Goal: Navigation & Orientation: Find specific page/section

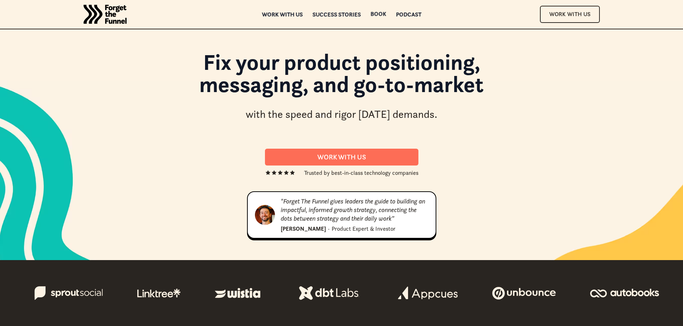
click at [353, 15] on div "Success Stories" at bounding box center [336, 14] width 48 height 5
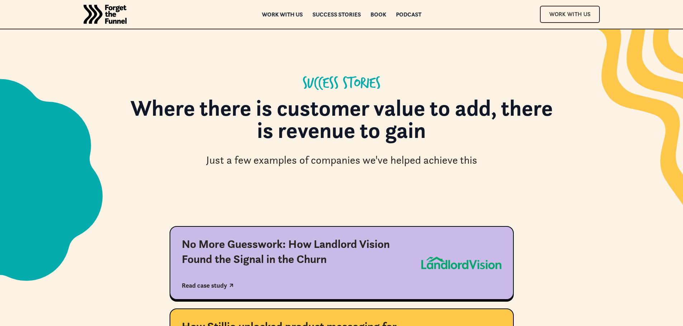
click at [378, 14] on div "Book" at bounding box center [378, 14] width 16 height 5
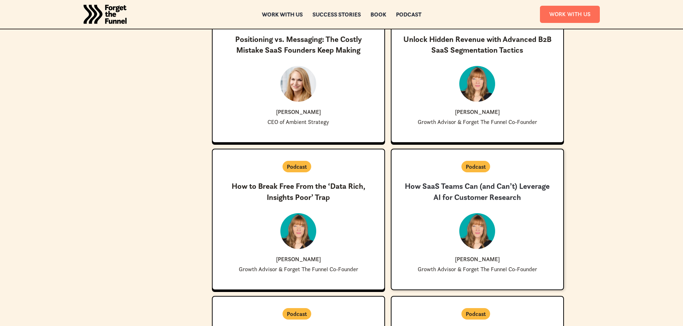
scroll to position [480, 0]
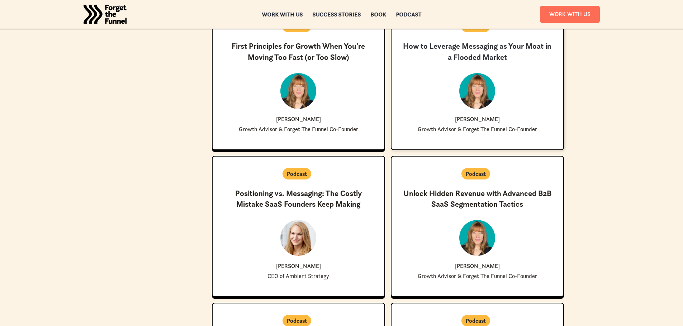
click at [485, 82] on div at bounding box center [477, 91] width 36 height 36
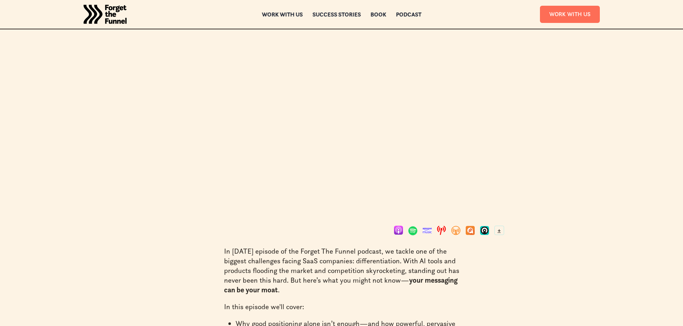
scroll to position [51, 0]
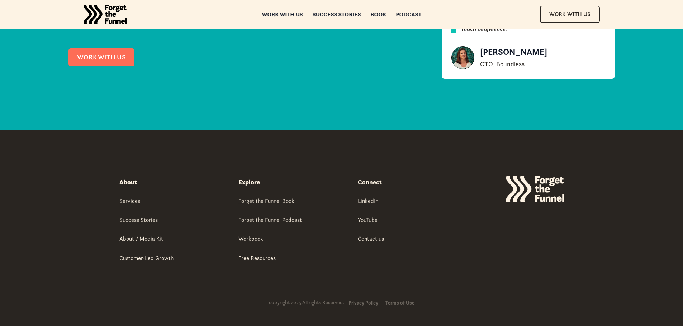
scroll to position [3349, 0]
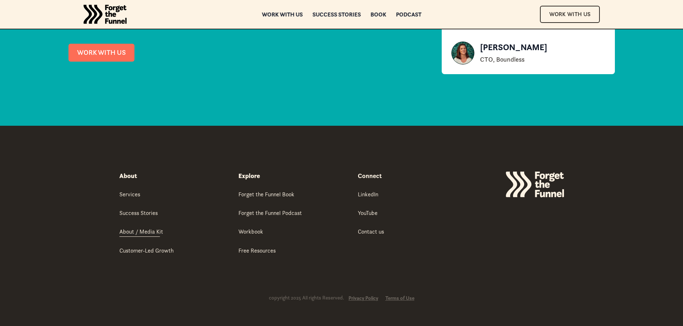
click at [152, 230] on div "About / Media Kit" at bounding box center [141, 232] width 44 height 8
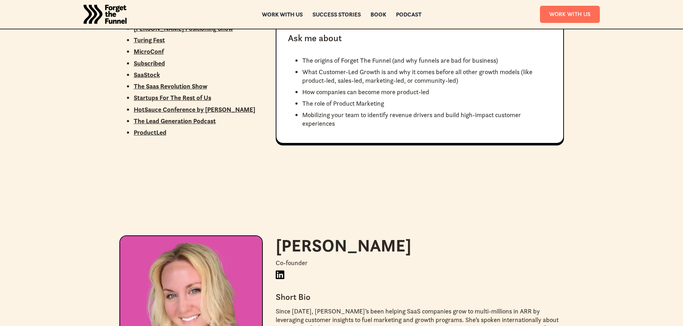
scroll to position [665, 0]
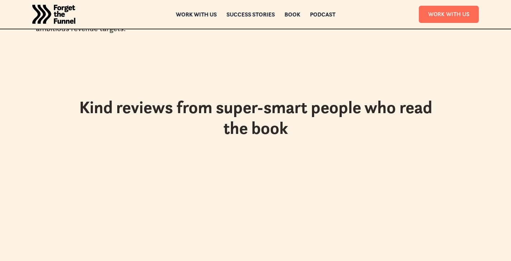
scroll to position [1342, 0]
